Goal: Find contact information: Find contact information

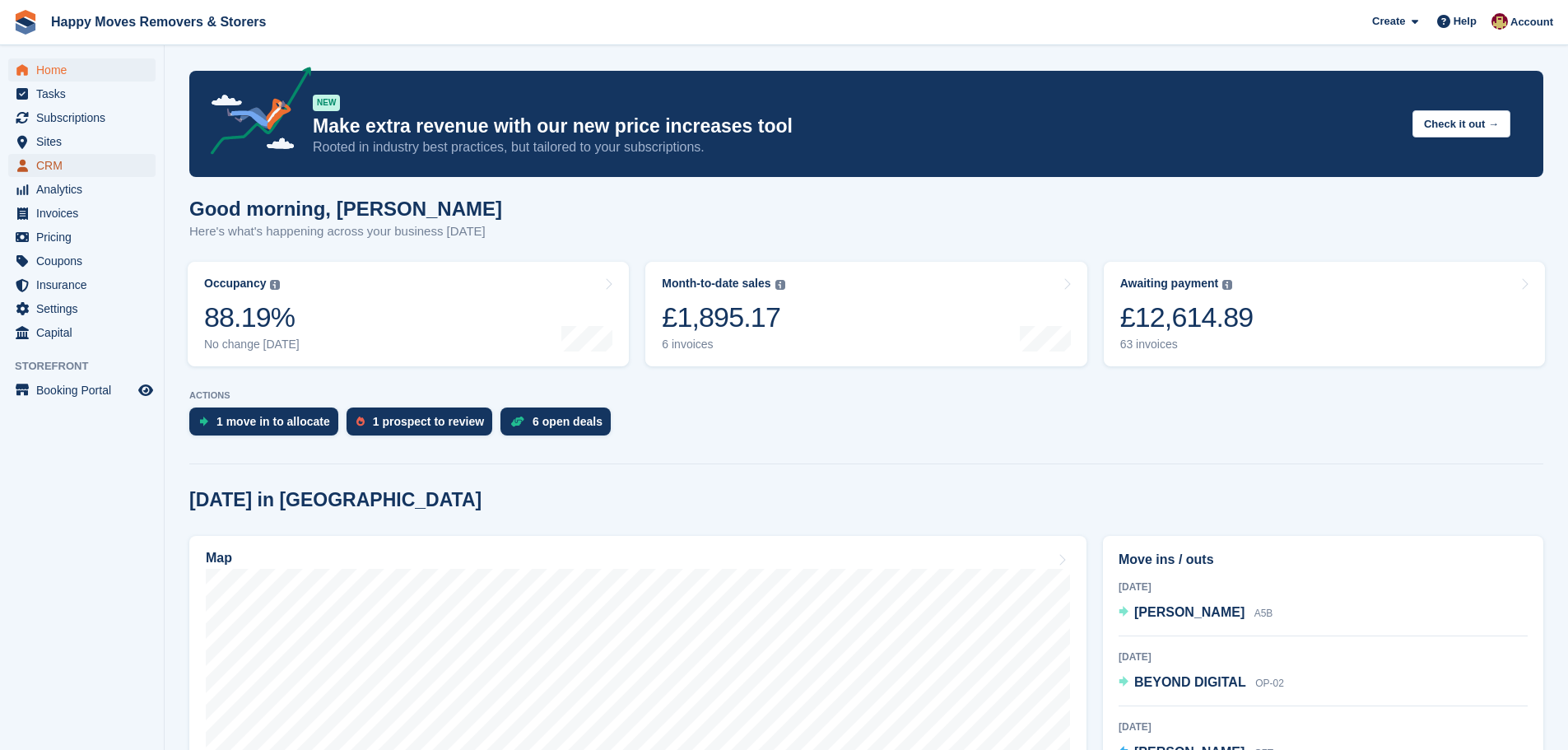
click at [56, 170] on span "CRM" at bounding box center [86, 165] width 99 height 23
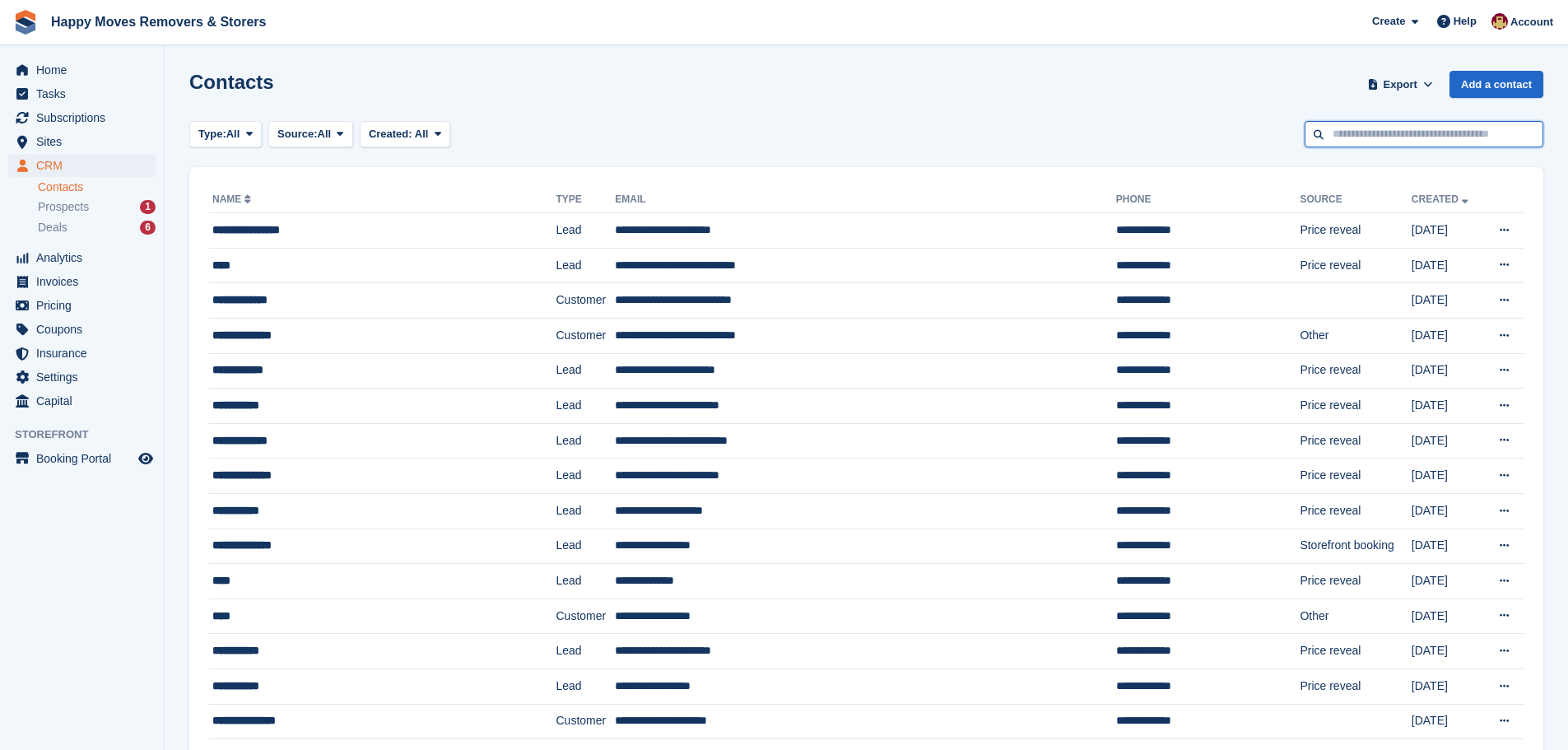
click at [1342, 131] on input "text" at bounding box center [1424, 134] width 238 height 27
type input "*******"
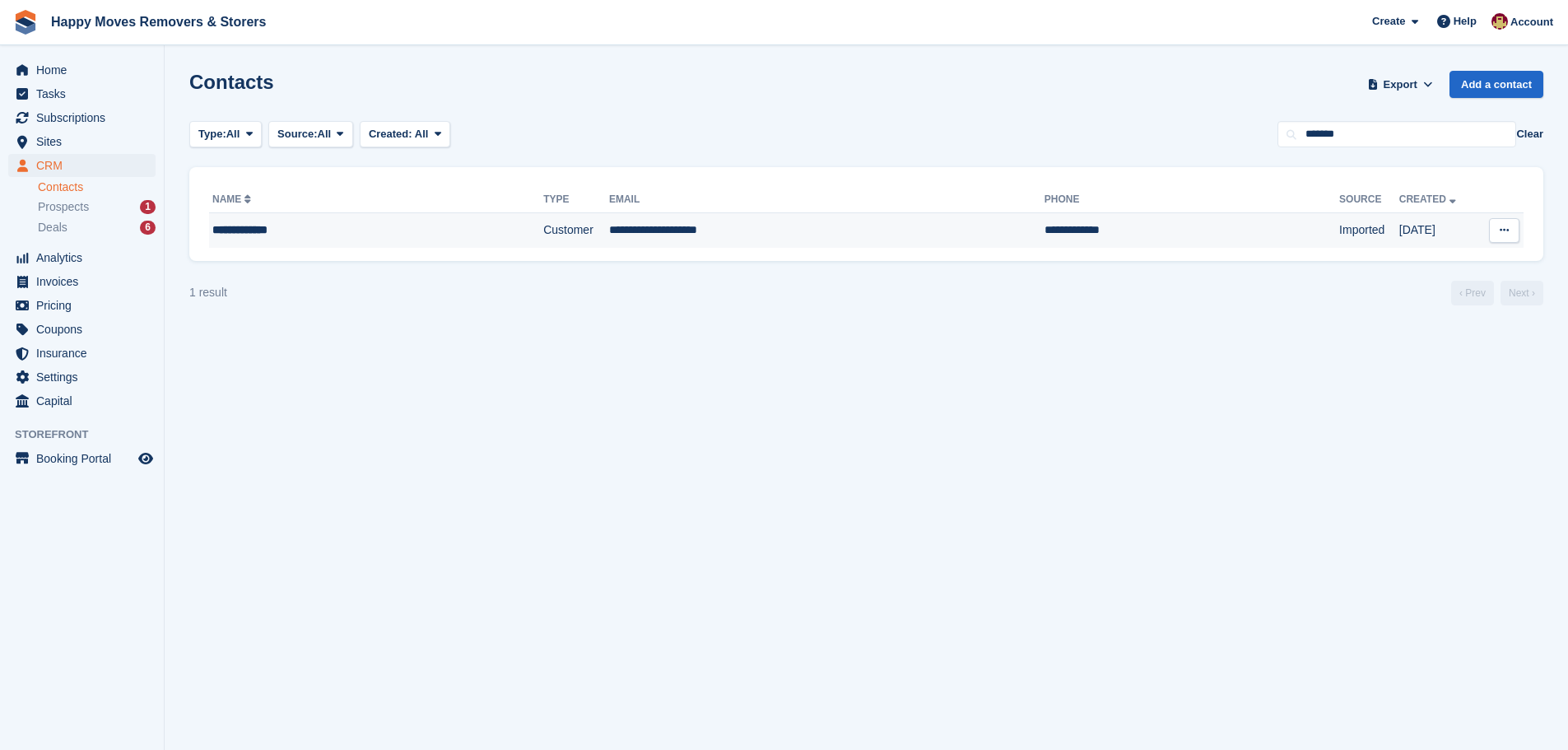
click at [277, 233] on div "**********" at bounding box center [338, 230] width 251 height 18
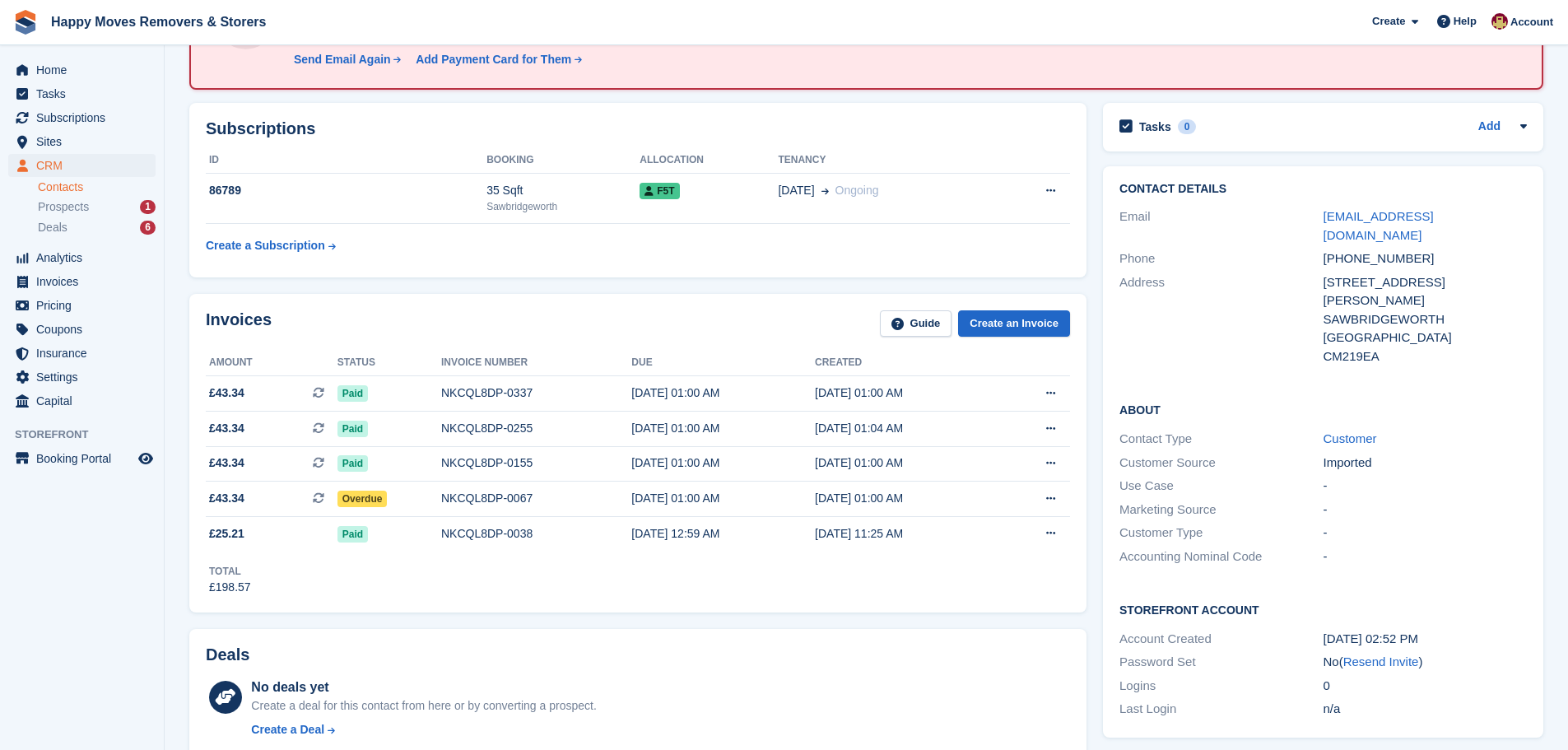
scroll to position [247, 0]
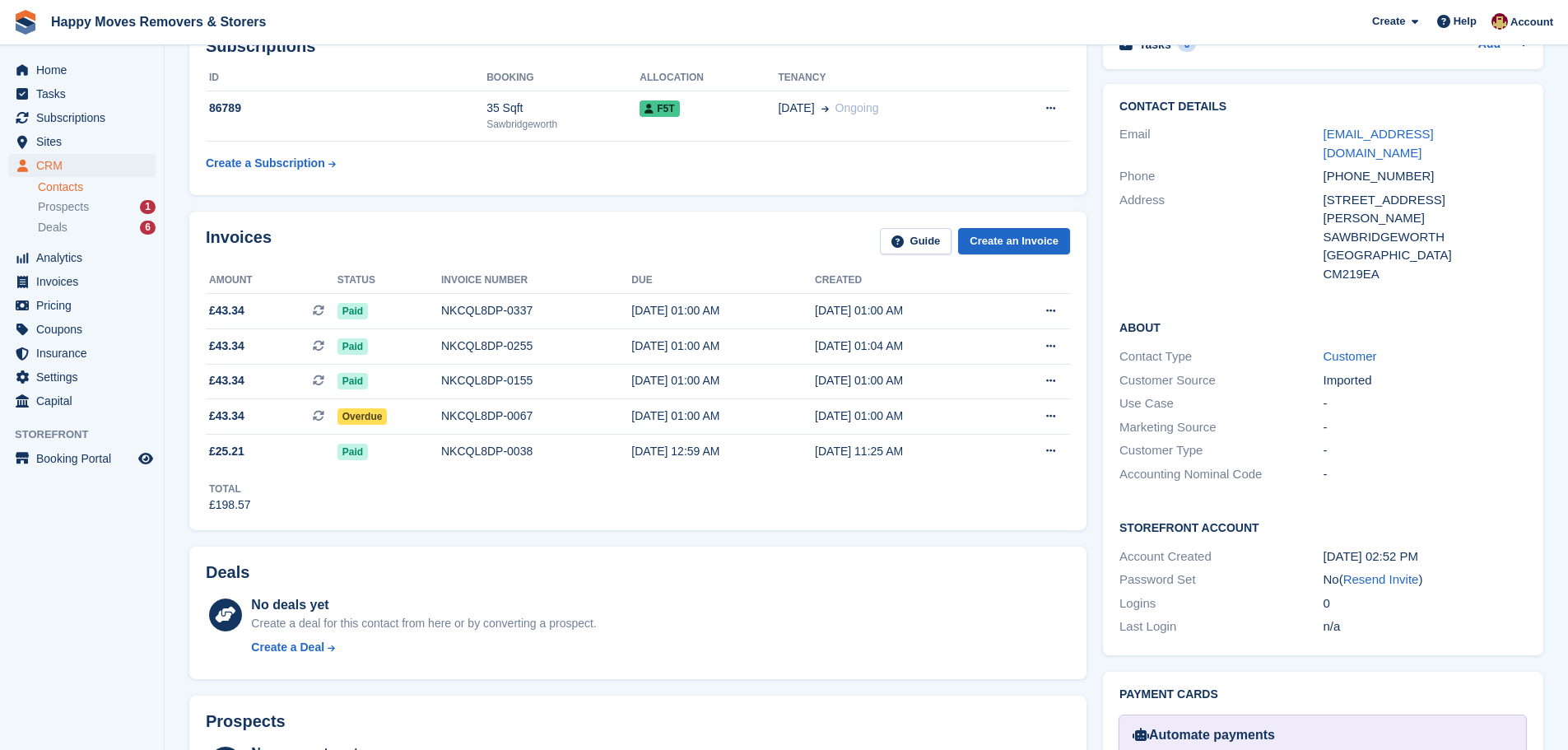
click at [534, 493] on div "Total £198.57" at bounding box center [638, 491] width 864 height 46
click at [736, 527] on div "Invoices Guide Create an Invoice Amount Status Invoice number Due Created £43.3…" at bounding box center [637, 371] width 897 height 320
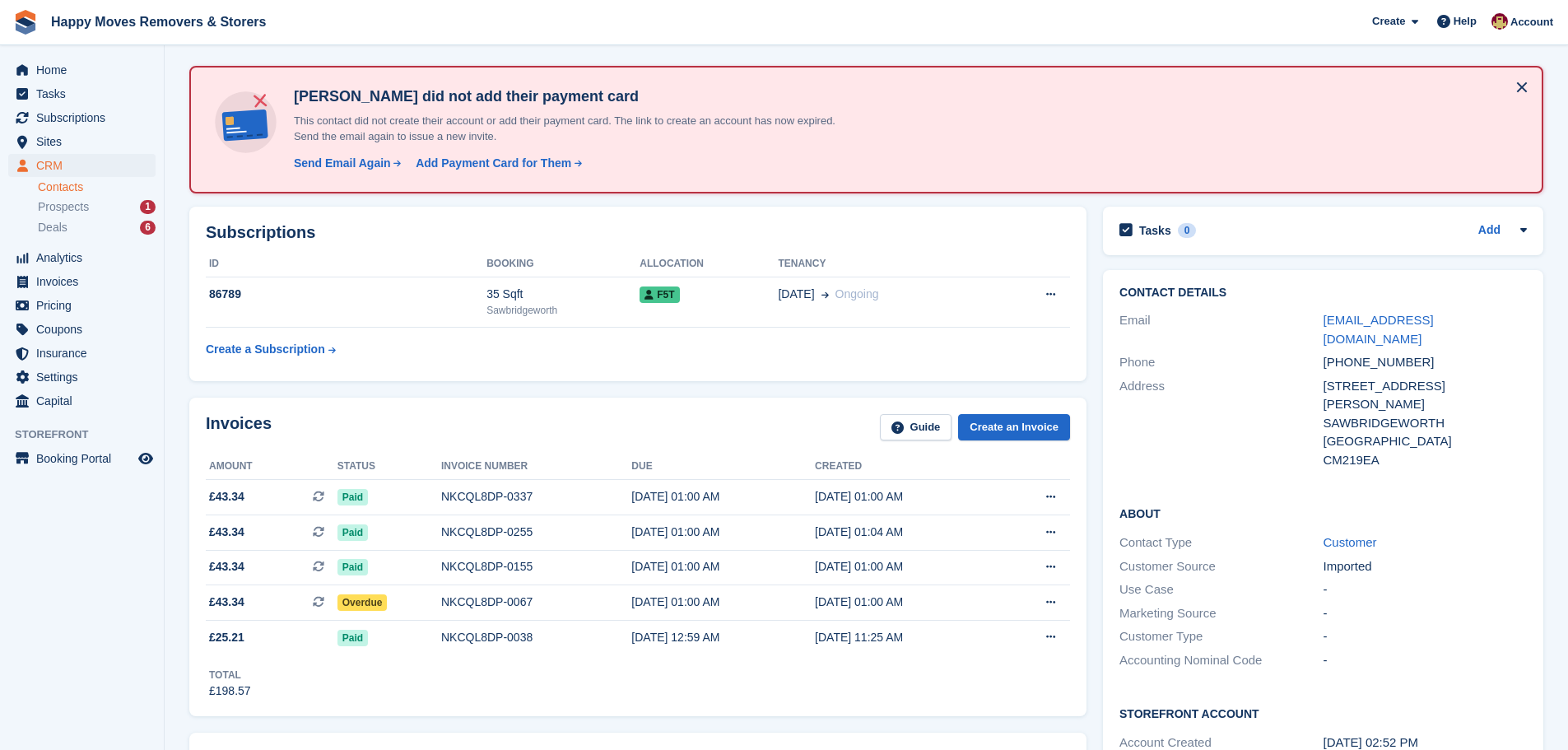
scroll to position [165, 0]
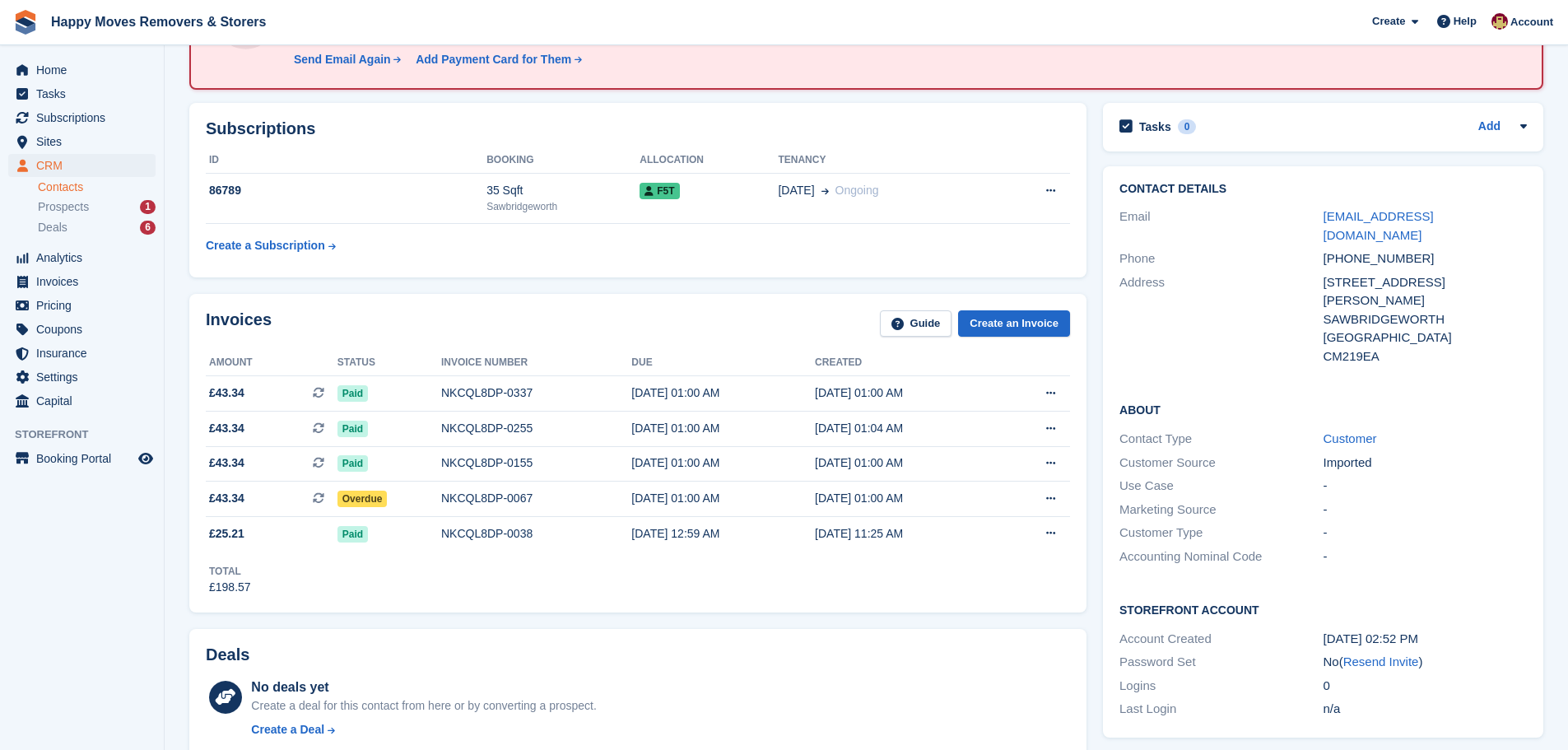
click at [802, 605] on div "Invoices Guide Create an Invoice Amount Status Invoice number Due Created £43.3…" at bounding box center [637, 454] width 897 height 320
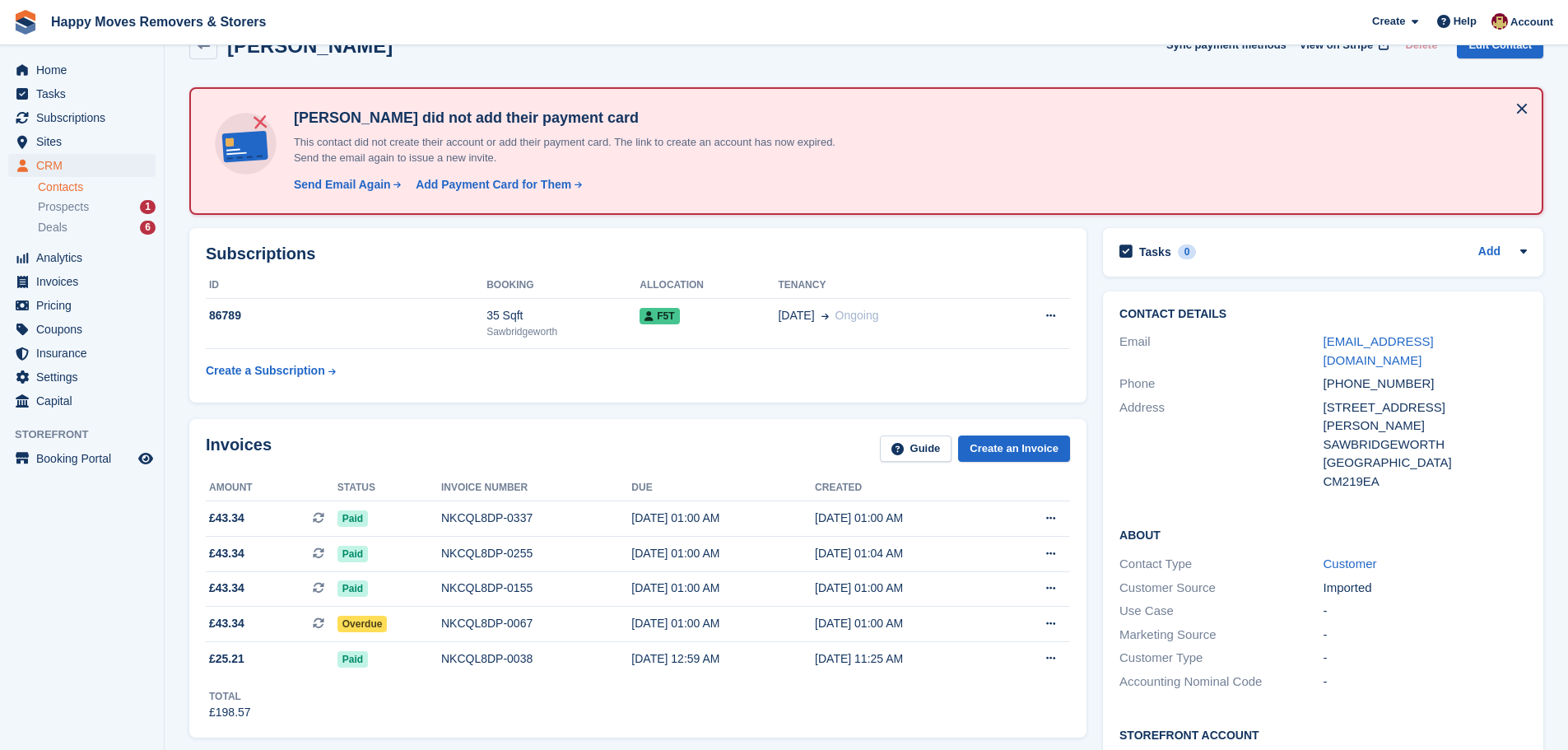
scroll to position [0, 0]
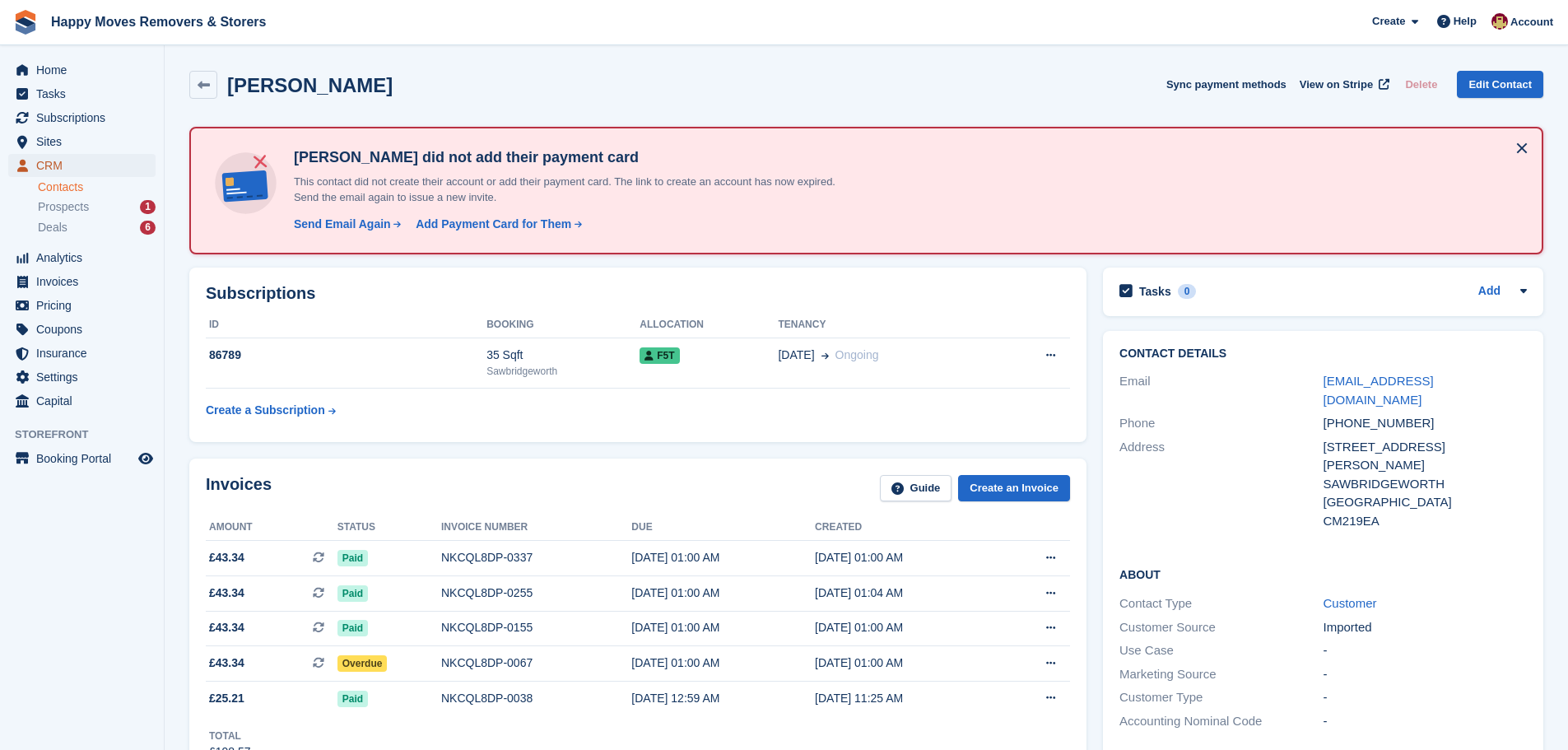
click at [46, 159] on span "CRM" at bounding box center [86, 165] width 99 height 23
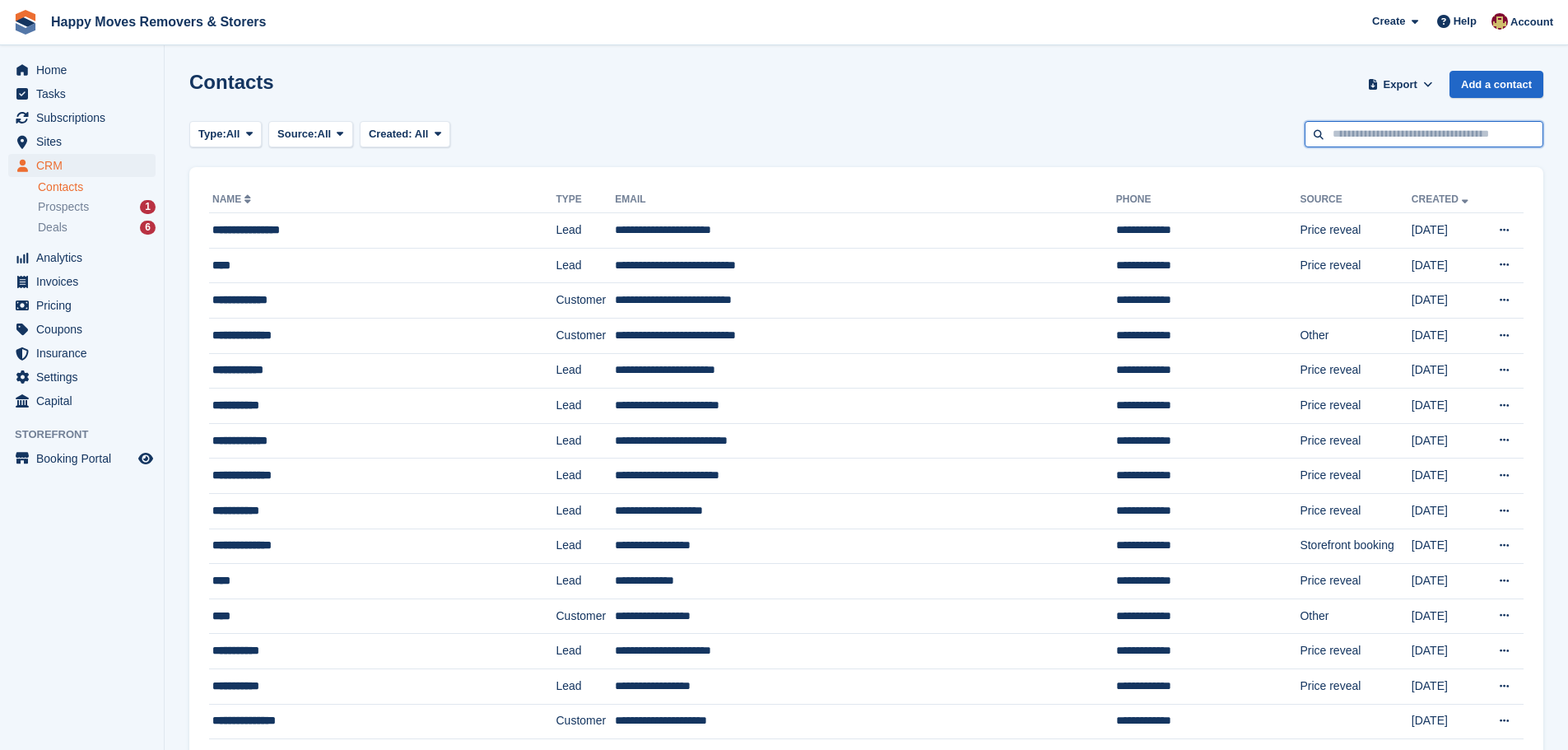
click at [1365, 131] on input "text" at bounding box center [1424, 134] width 238 height 27
type input "*****"
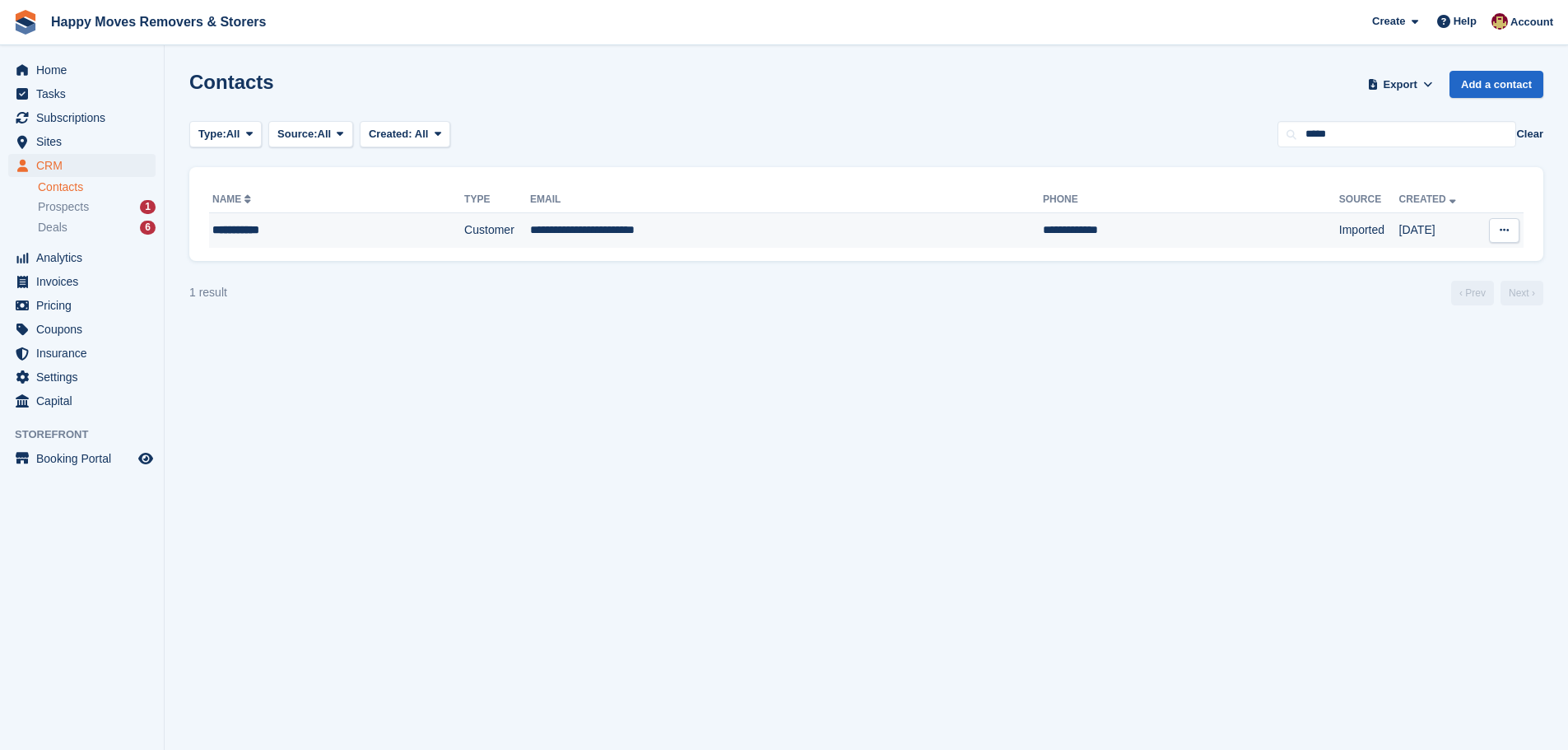
click at [615, 236] on td "**********" at bounding box center [786, 230] width 513 height 34
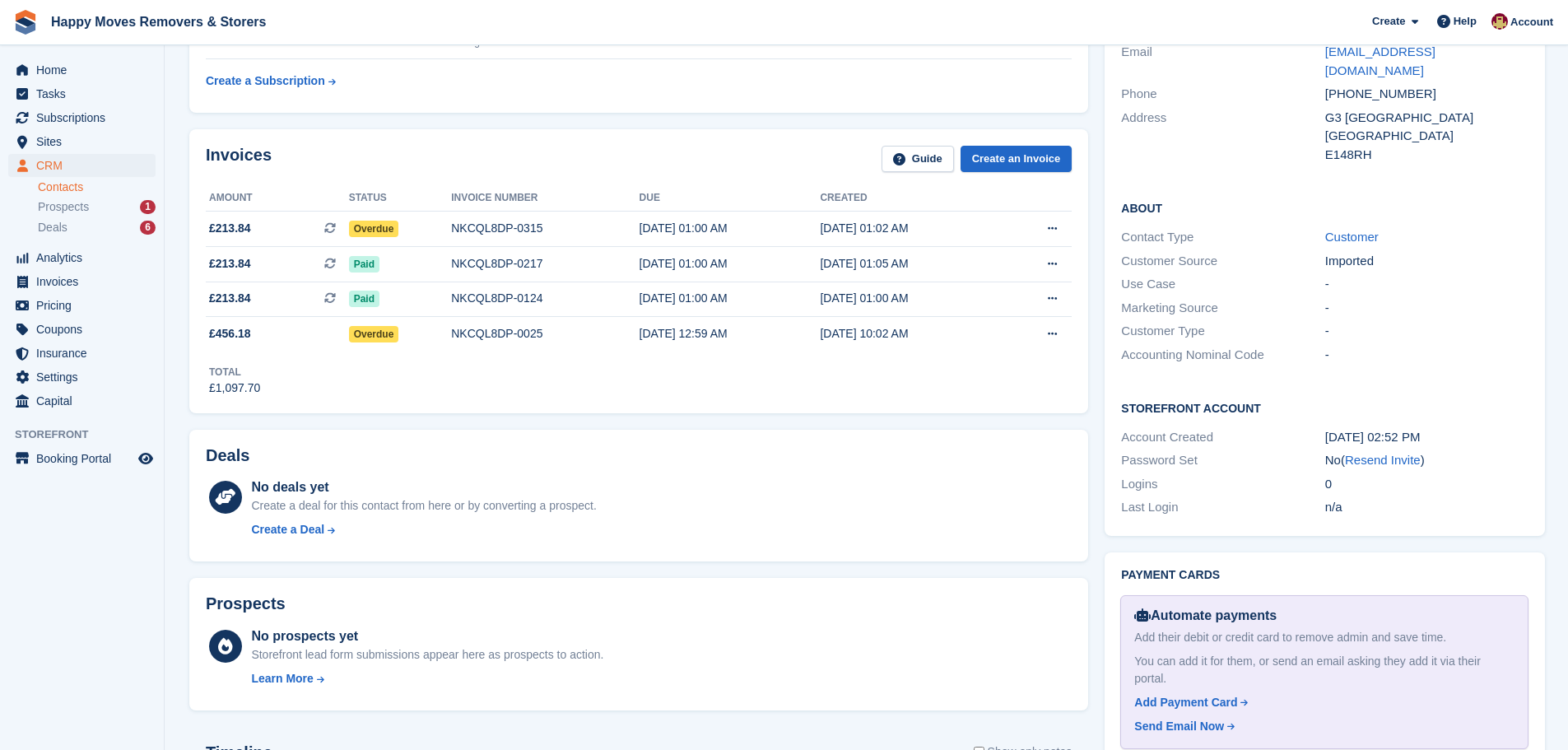
scroll to position [165, 0]
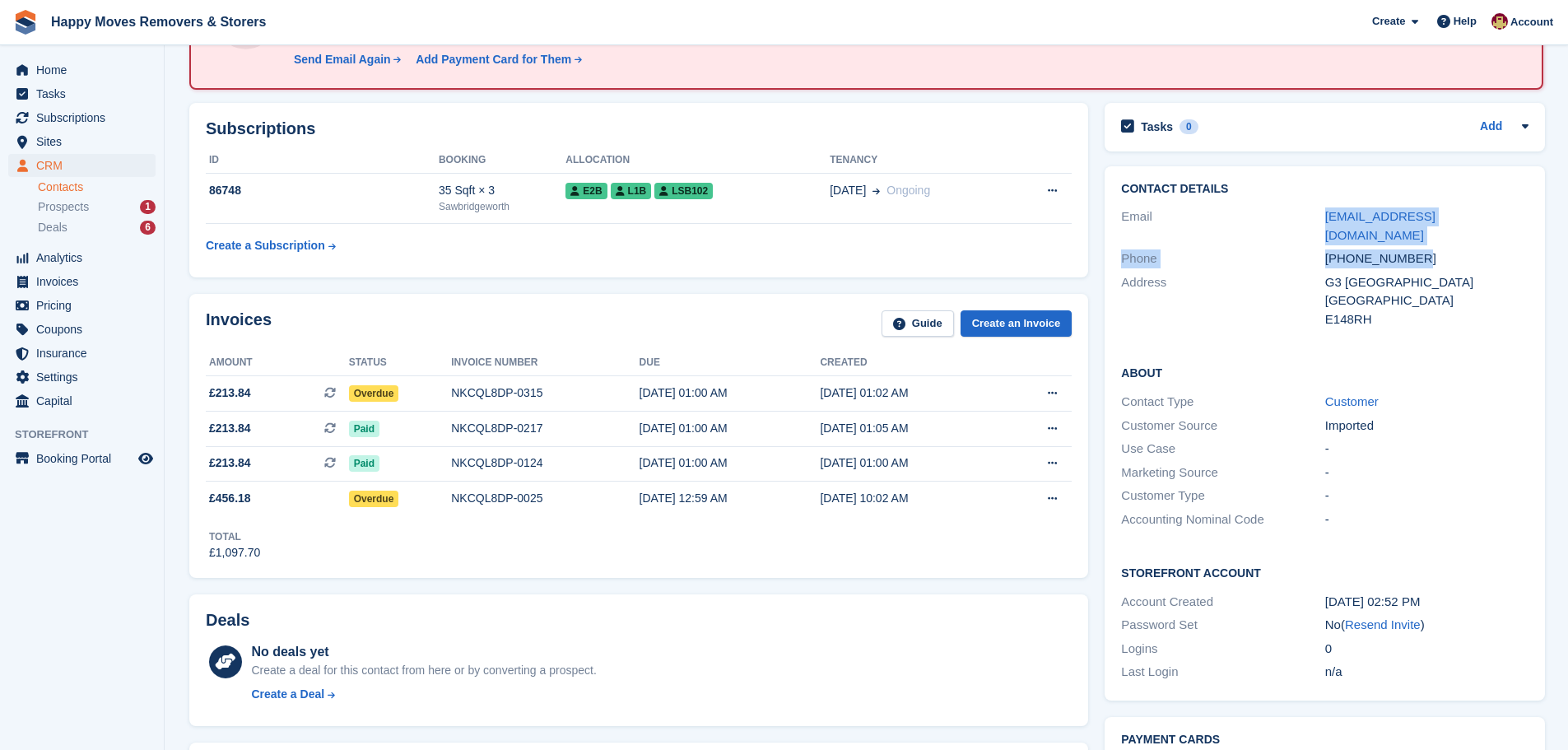
drag, startPoint x: 1320, startPoint y: 220, endPoint x: 1478, endPoint y: 228, distance: 158.2
click at [1478, 228] on div "Contact Details Email juliabenshachar@gmail.com Phone +447436888888 Address G3 …" at bounding box center [1324, 257] width 440 height 182
click at [1290, 247] on div "Phone +447436888888" at bounding box center [1325, 259] width 408 height 24
drag, startPoint x: 1319, startPoint y: 216, endPoint x: 1464, endPoint y: 222, distance: 145.1
click at [1483, 224] on div "Email juliabenshachar@gmail.com" at bounding box center [1325, 225] width 408 height 42
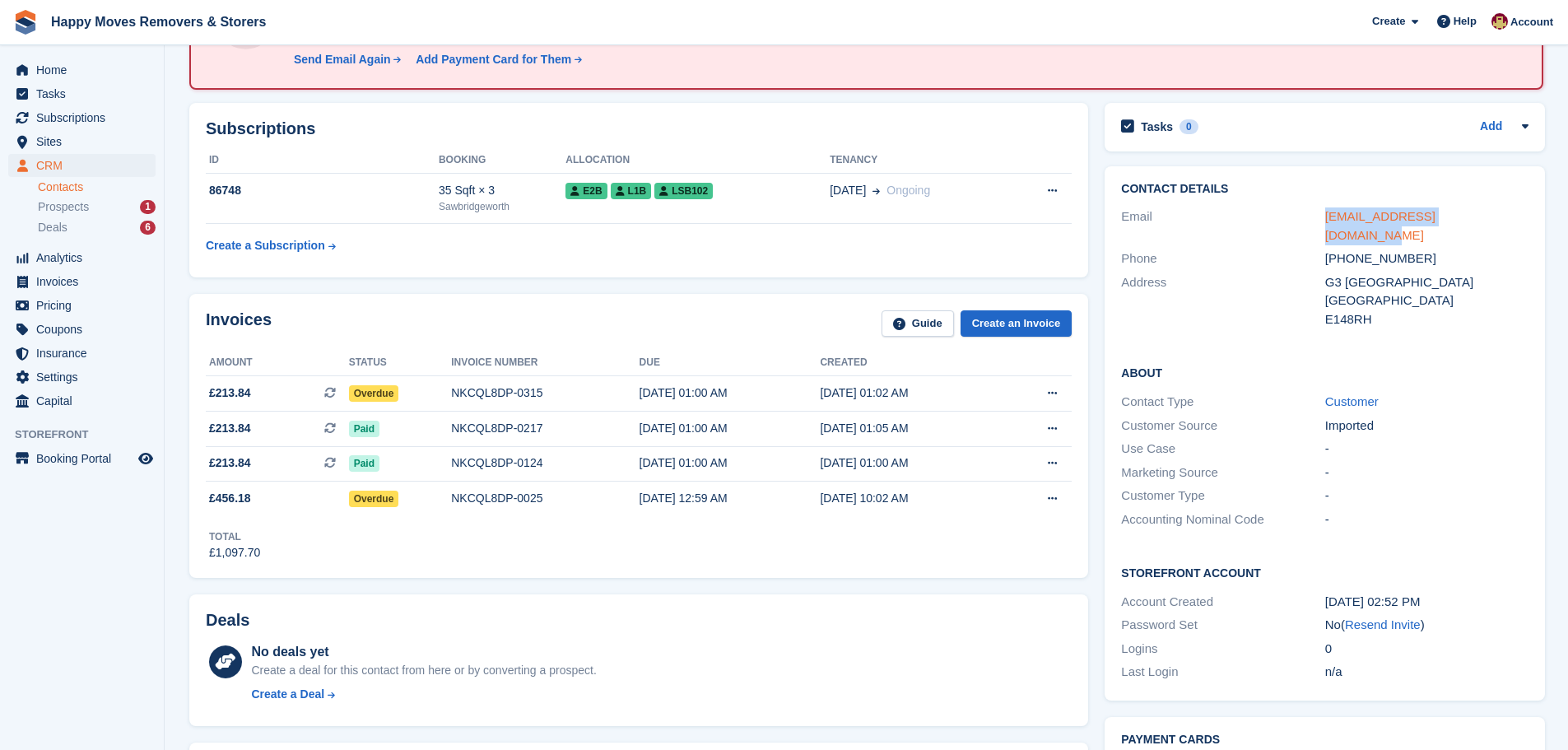
copy div "juliabenshachar@gmail.com"
